Goal: Information Seeking & Learning: Find specific fact

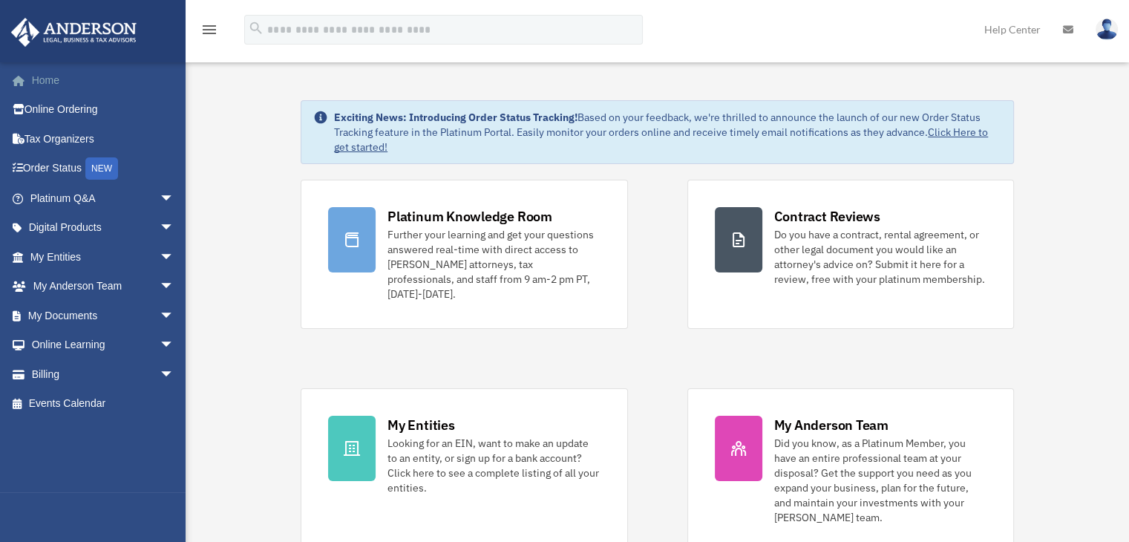
click at [65, 81] on link "Home" at bounding box center [103, 80] width 186 height 30
click at [160, 194] on span "arrow_drop_down" at bounding box center [175, 198] width 30 height 30
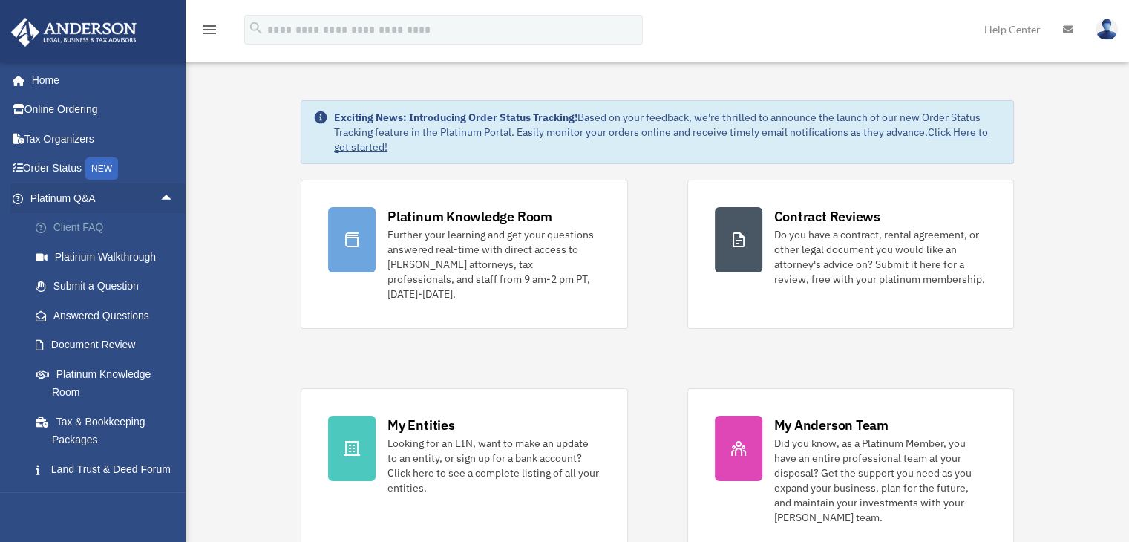
click at [84, 230] on link "Client FAQ" at bounding box center [109, 228] width 176 height 30
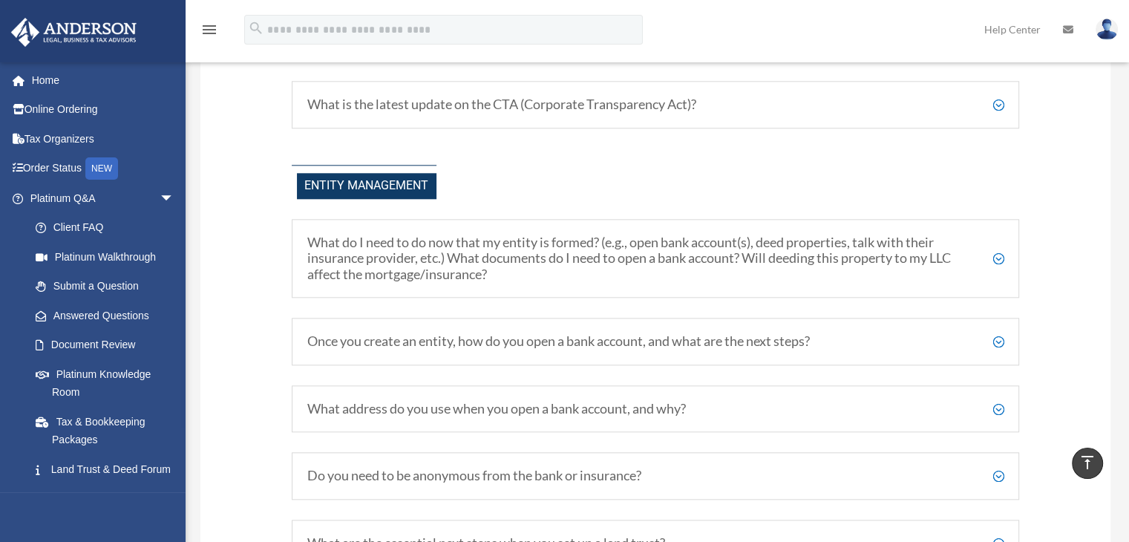
scroll to position [1559, 0]
click at [1001, 269] on h5 "What do I need to do now that my entity is formed? (e.g., open bank account(s),…" at bounding box center [655, 260] width 697 height 48
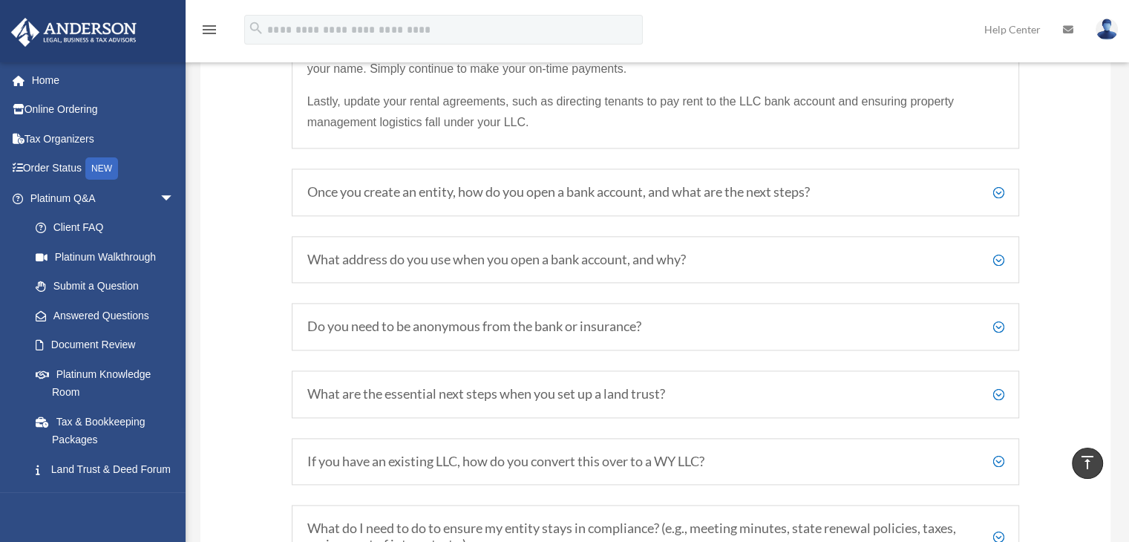
scroll to position [1930, 0]
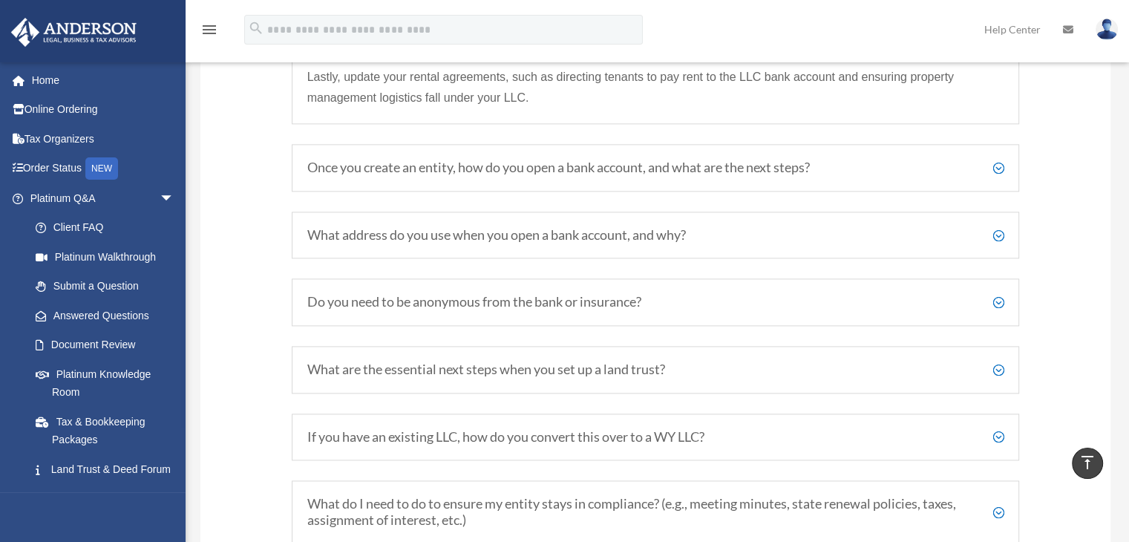
click at [998, 243] on h5 "What address do you use when you open a bank account, and why?" at bounding box center [655, 235] width 697 height 16
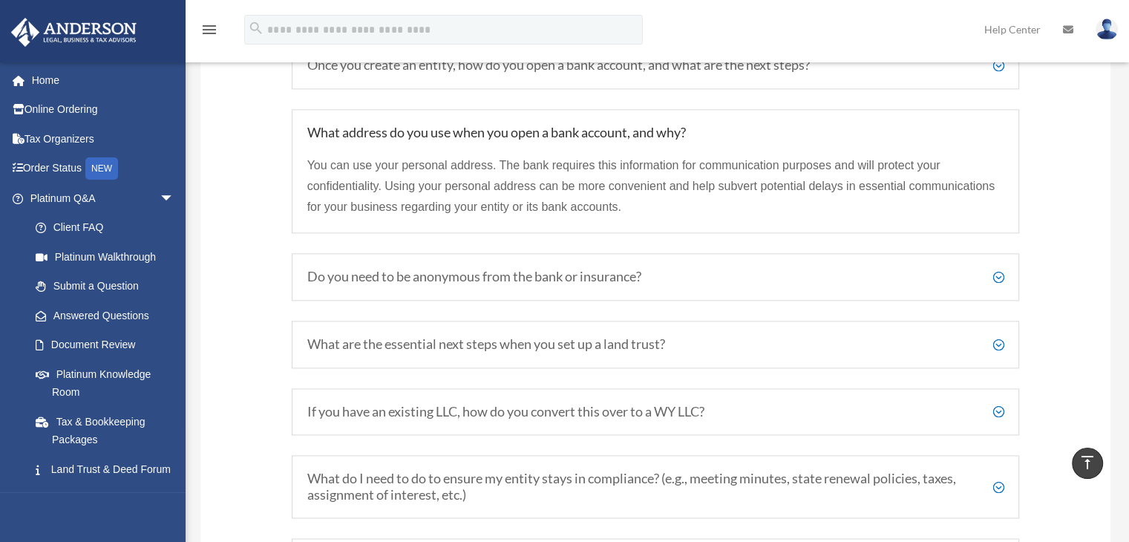
scroll to position [1781, 0]
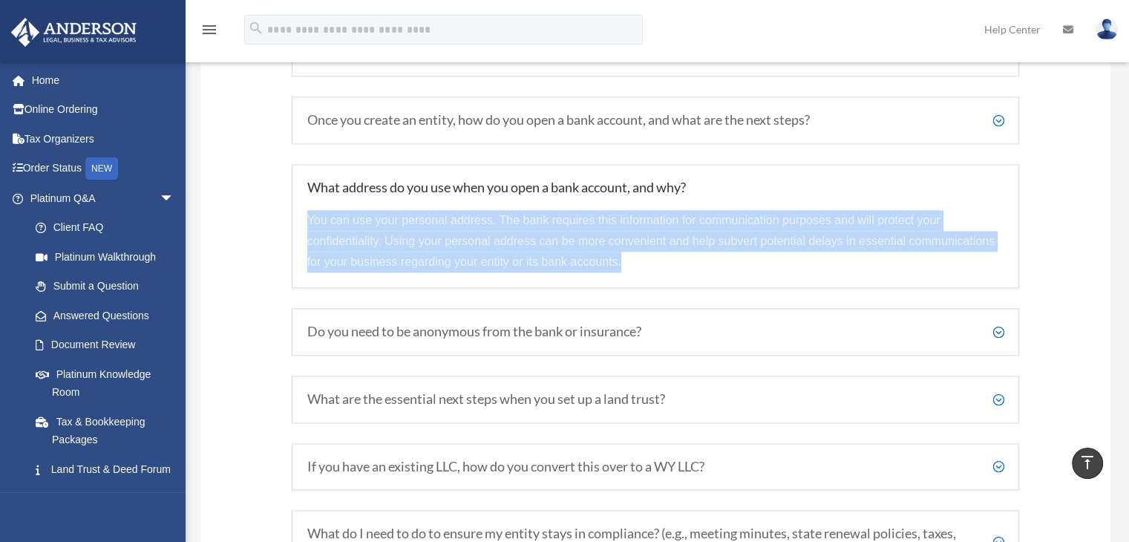
drag, startPoint x: 309, startPoint y: 229, endPoint x: 644, endPoint y: 275, distance: 338.6
click at [644, 272] on p "You can use your personal address. The bank requires this information for commu…" at bounding box center [655, 241] width 697 height 62
copy span "You can use your personal address. The bank requires this information for commu…"
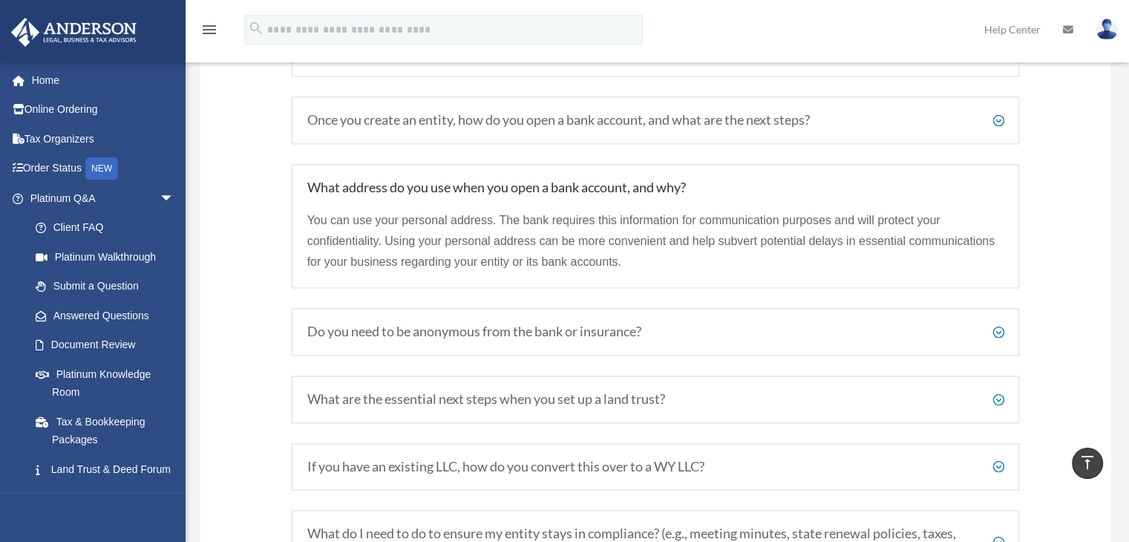
click at [254, 95] on div "Your Questions, Answered! Have more questions? Visit our Platinum Knowledge Roo…" at bounding box center [655, 22] width 910 height 3431
